Goal: Information Seeking & Learning: Learn about a topic

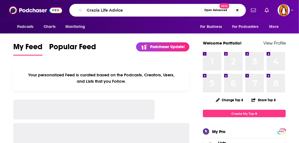
type input "Grazia Life Advice"
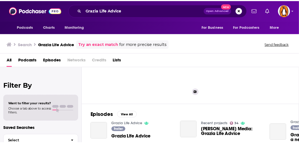
scroll to position [41, 0]
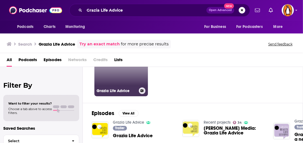
click at [125, 80] on link "Grazia Life Advice" at bounding box center [121, 70] width 54 height 54
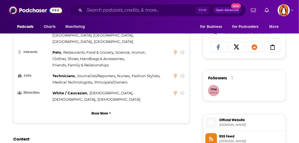
scroll to position [356, 0]
